Goal: Information Seeking & Learning: Learn about a topic

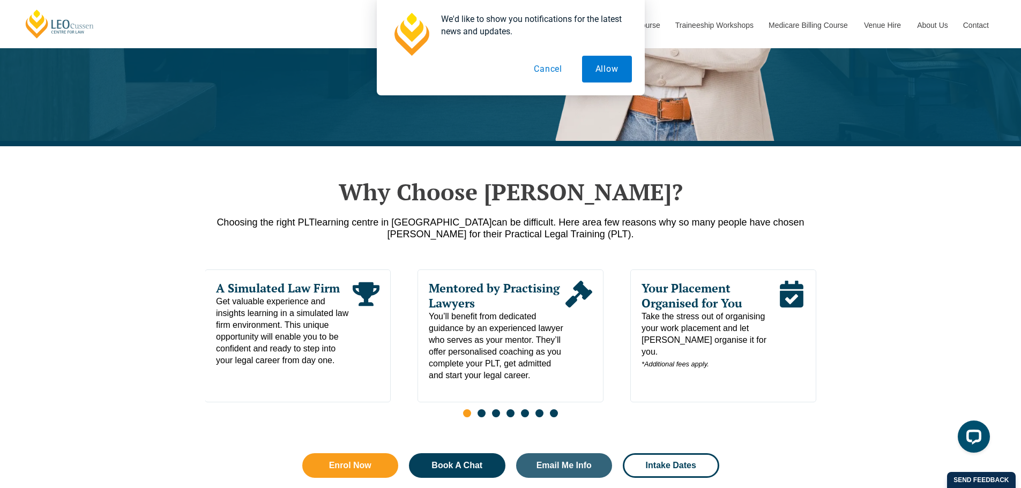
scroll to position [429, 0]
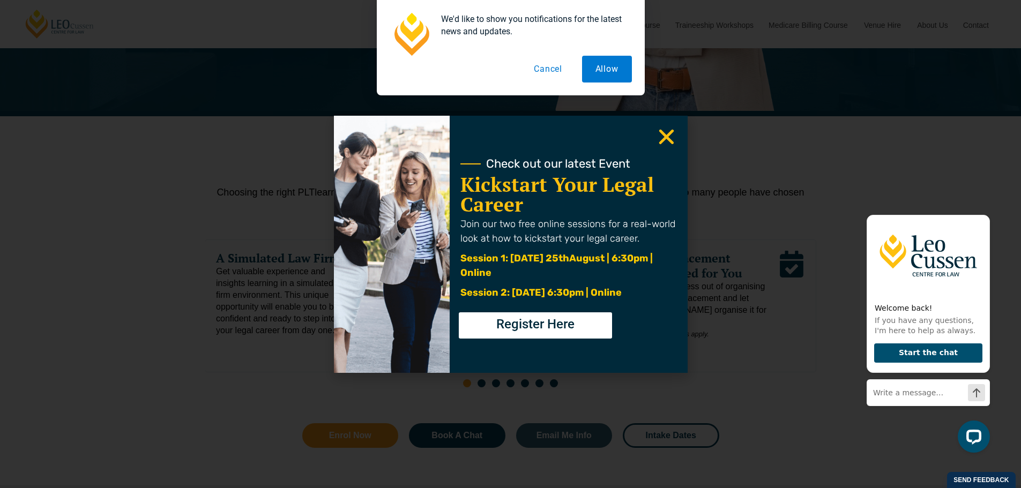
click at [538, 62] on button "Cancel" at bounding box center [547, 69] width 55 height 27
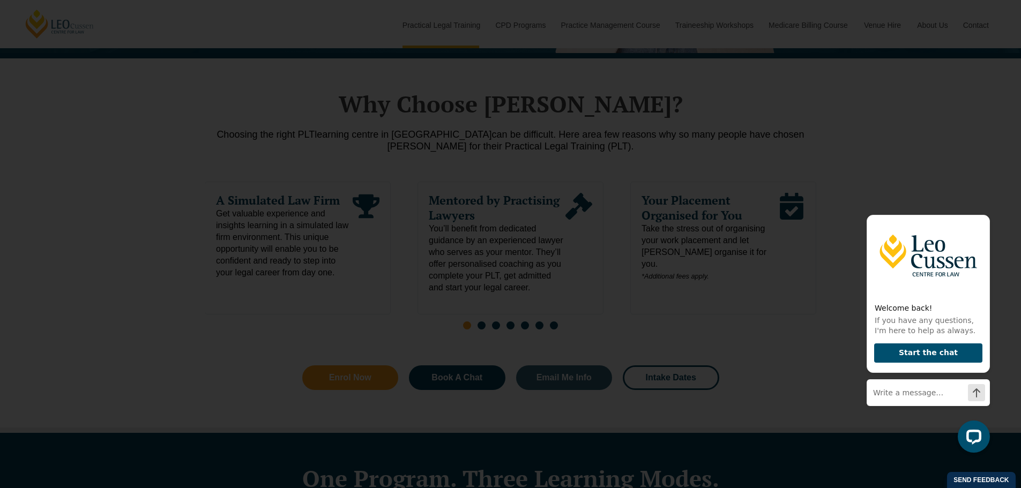
scroll to position [536, 0]
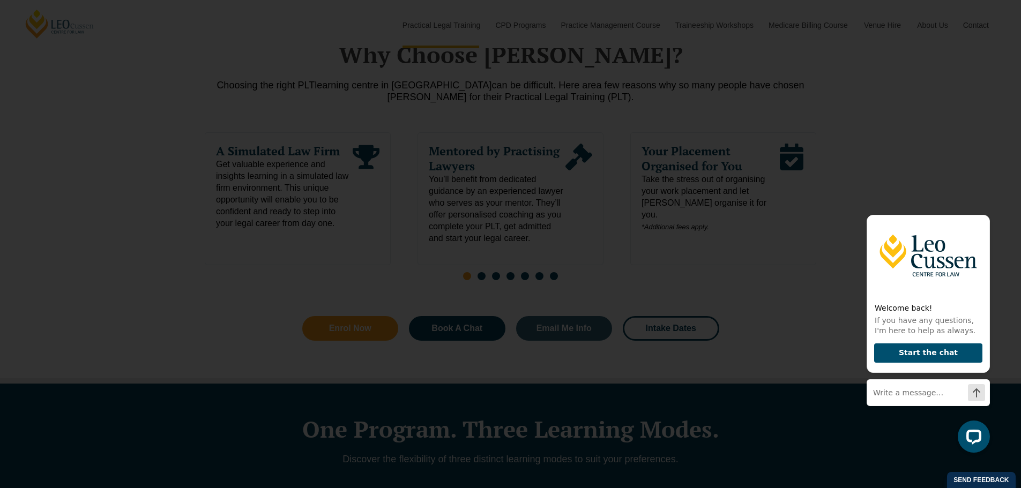
click at [664, 127] on icon "Close" at bounding box center [666, 136] width 21 height 21
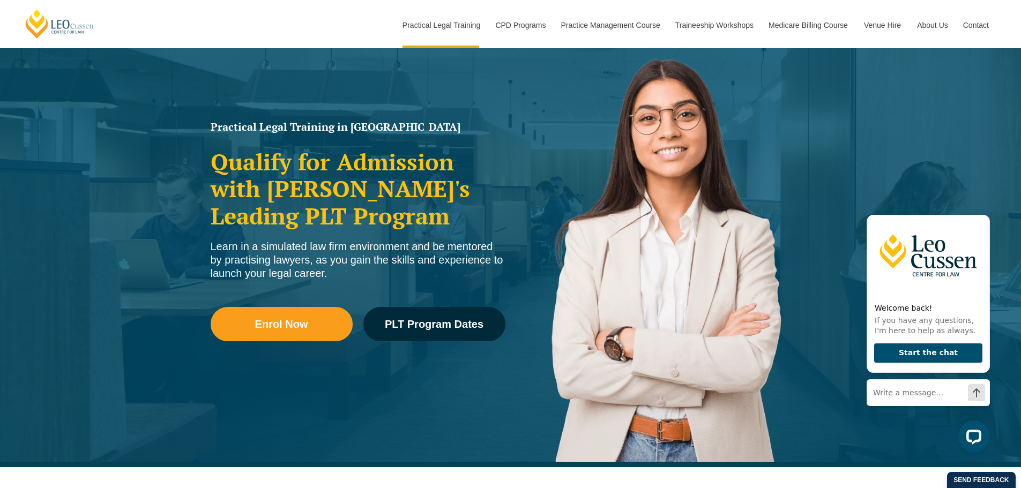
scroll to position [0, 0]
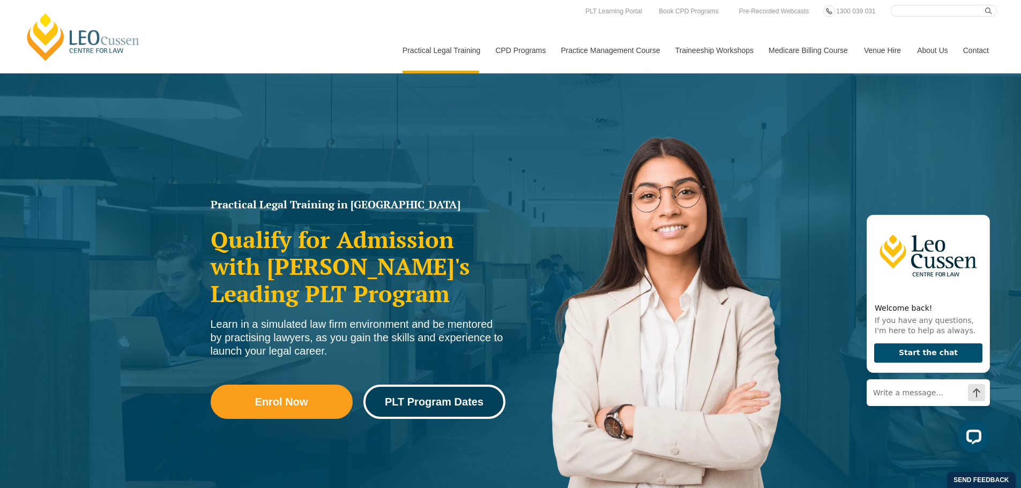
click at [454, 395] on link "PLT Program Dates" at bounding box center [434, 402] width 142 height 34
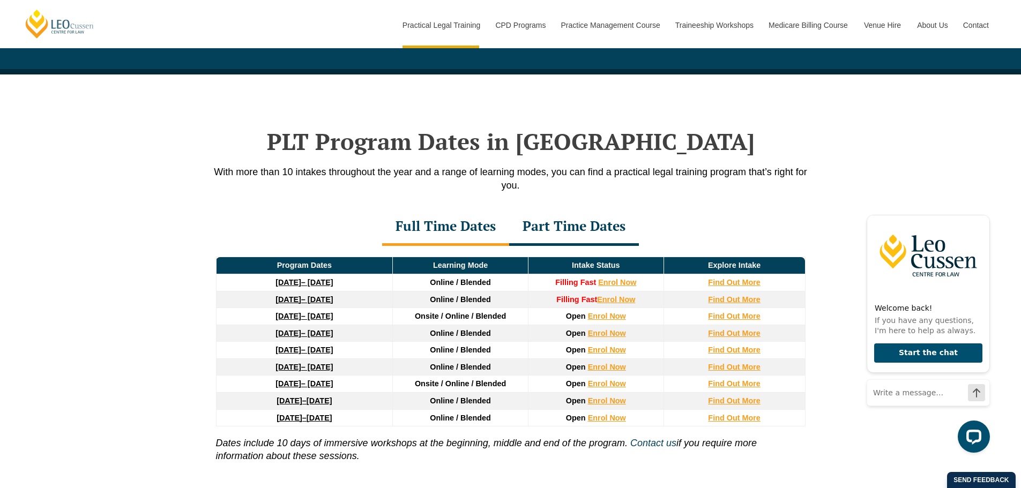
scroll to position [1398, 0]
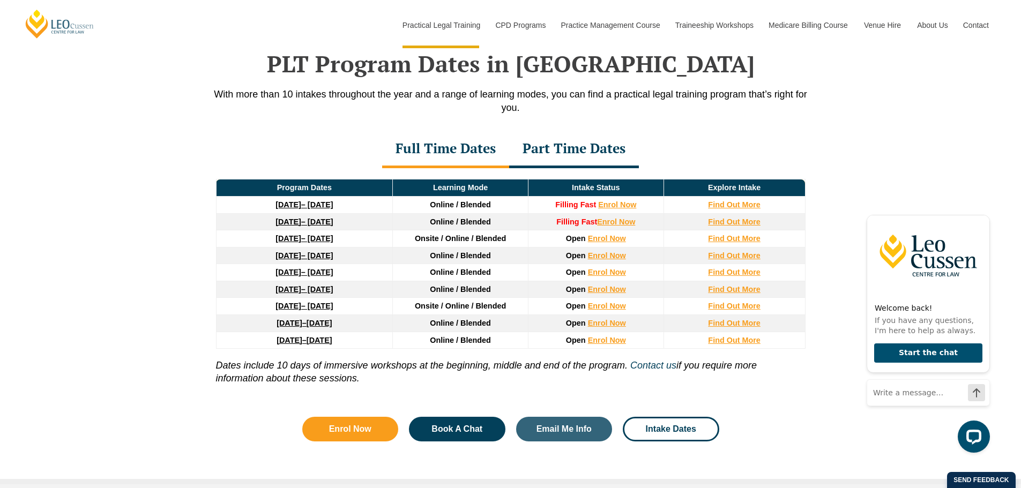
click at [290, 209] on strong "22 September 2025" at bounding box center [288, 204] width 26 height 9
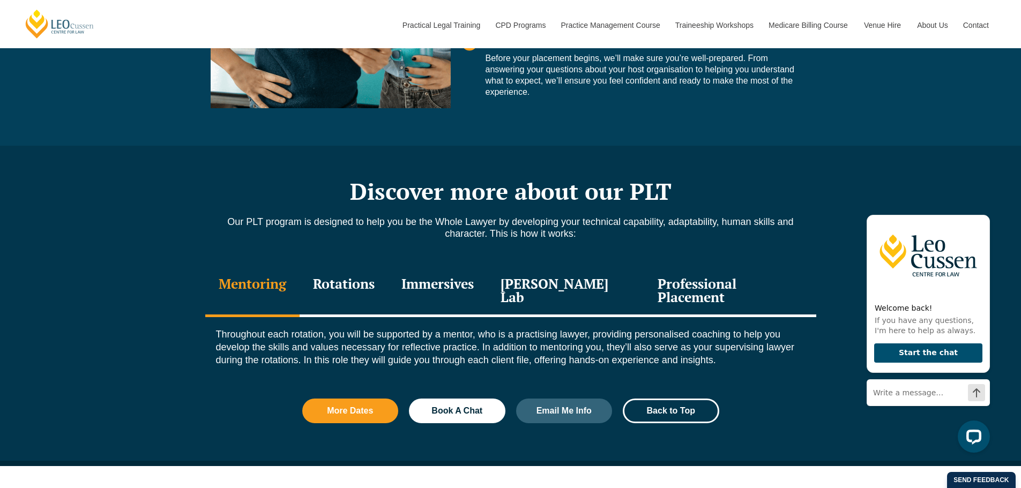
scroll to position [1071, 0]
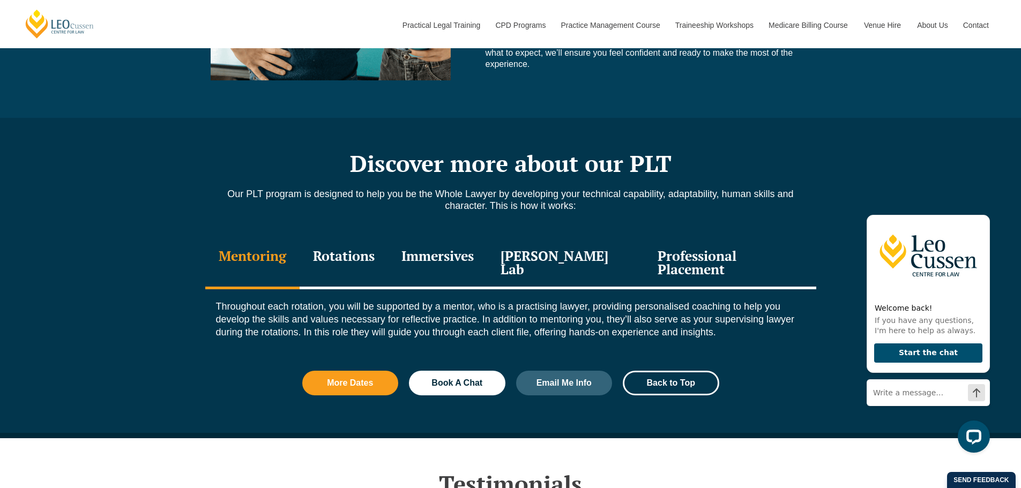
click at [687, 263] on div "Professional Placement" at bounding box center [729, 263] width 171 height 51
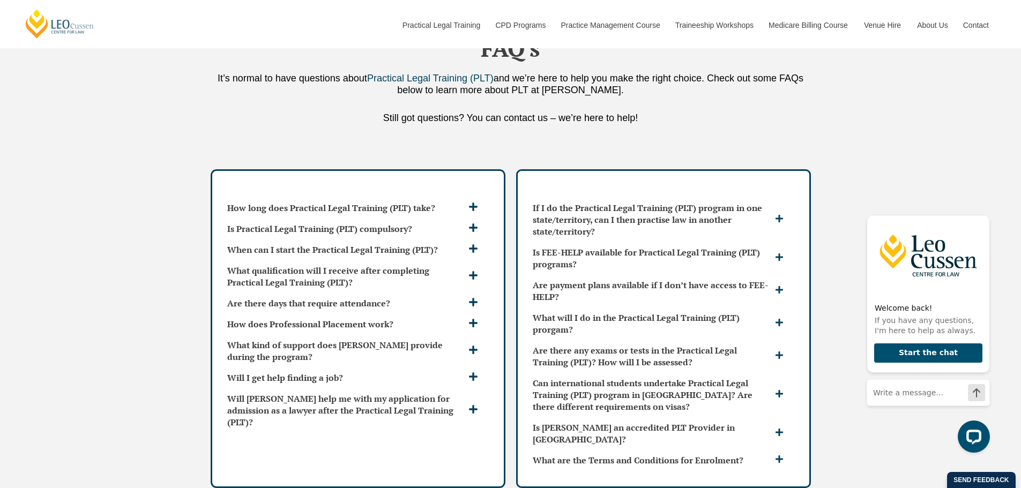
scroll to position [2893, 0]
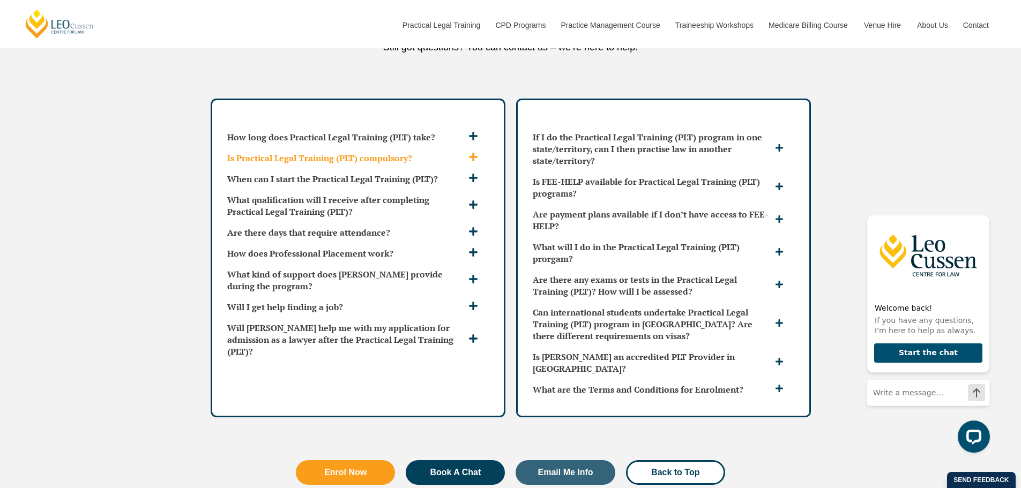
click at [477, 152] on icon at bounding box center [473, 157] width 10 height 10
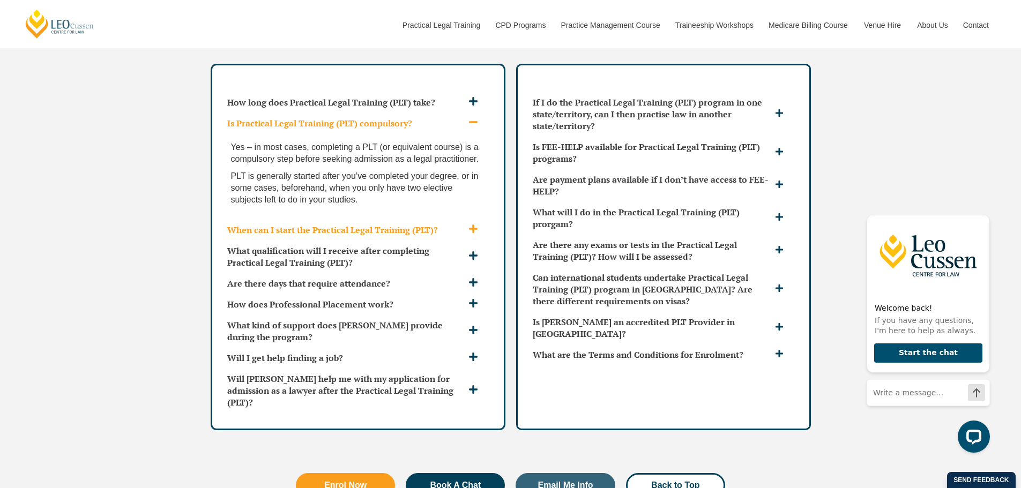
scroll to position [2947, 0]
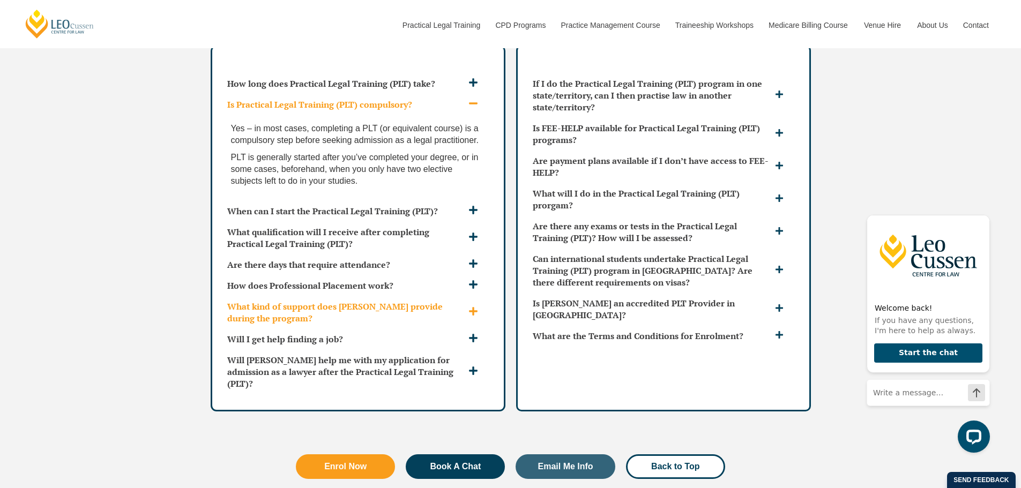
click at [473, 308] on icon at bounding box center [473, 312] width 9 height 9
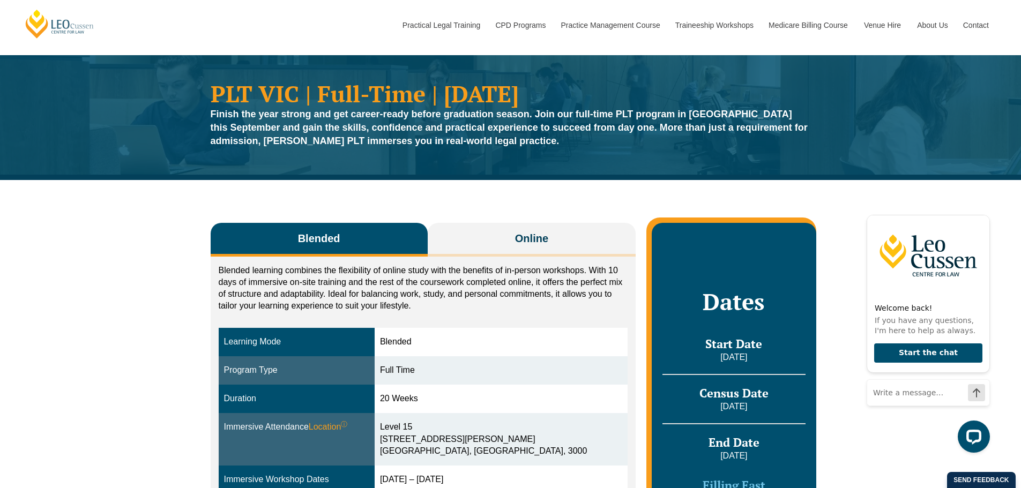
scroll to position [0, 0]
